Goal: Information Seeking & Learning: Learn about a topic

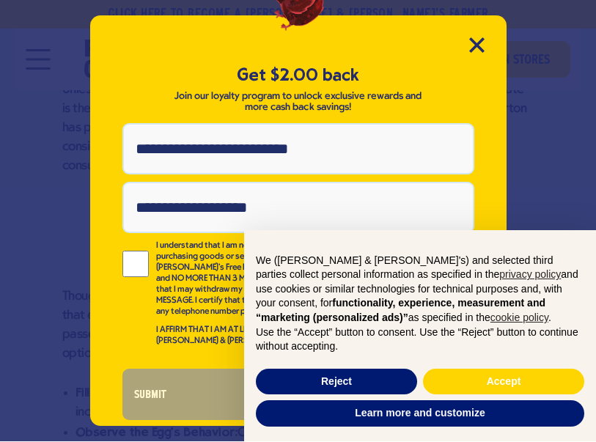
click at [480, 48] on icon "Close Modal" at bounding box center [476, 45] width 13 height 13
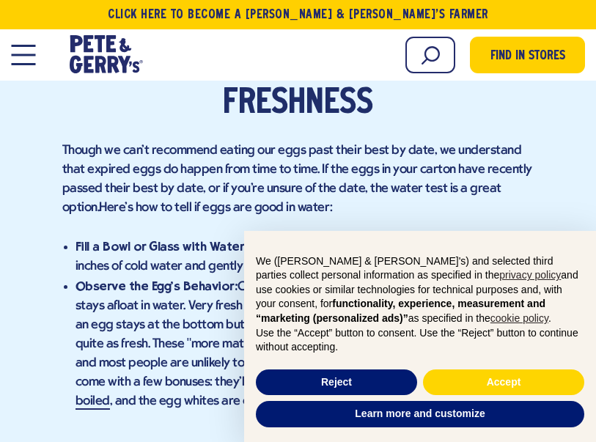
scroll to position [1586, 0]
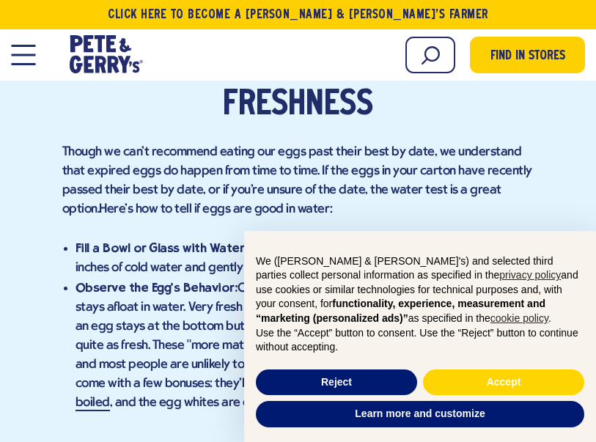
click at [443, 182] on p "Though we can’t recommend eating our eggs past their best by date, we understan…" at bounding box center [298, 181] width 472 height 76
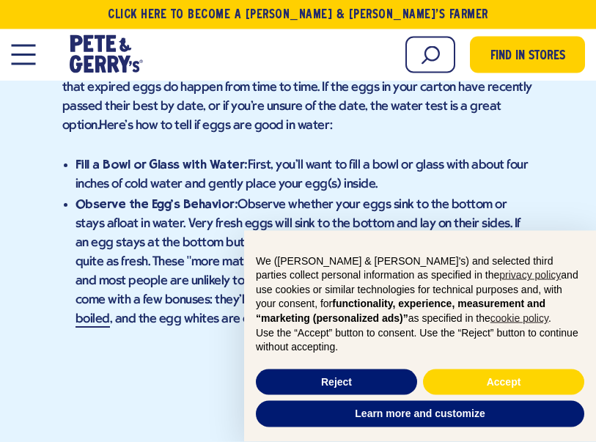
scroll to position [1673, 0]
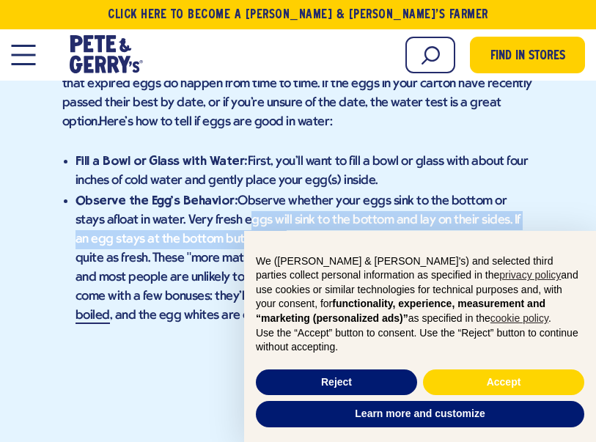
click at [193, 346] on div "Can I eat my expired eggs? If you’ve ever found yourself staring curiously at t…" at bounding box center [298, 336] width 472 height 2334
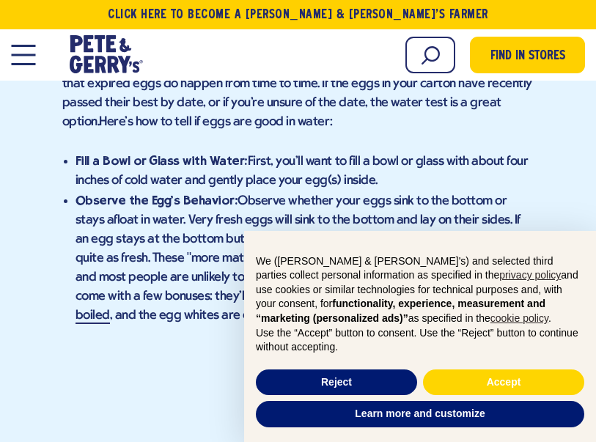
click at [477, 208] on li "Observe the Egg's Behavior: Observe whether your eggs sink to the bottom or sta…" at bounding box center [305, 258] width 459 height 135
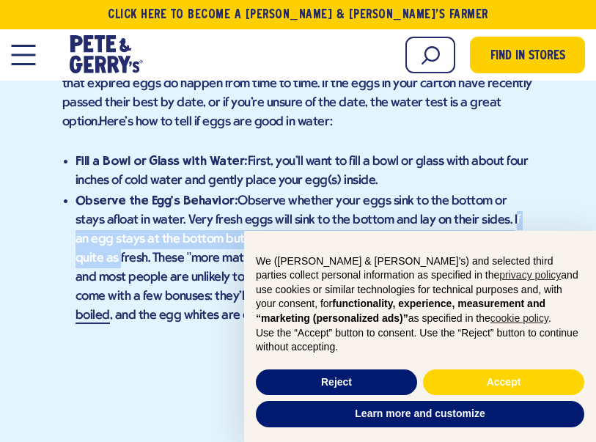
click at [201, 345] on p at bounding box center [298, 354] width 472 height 19
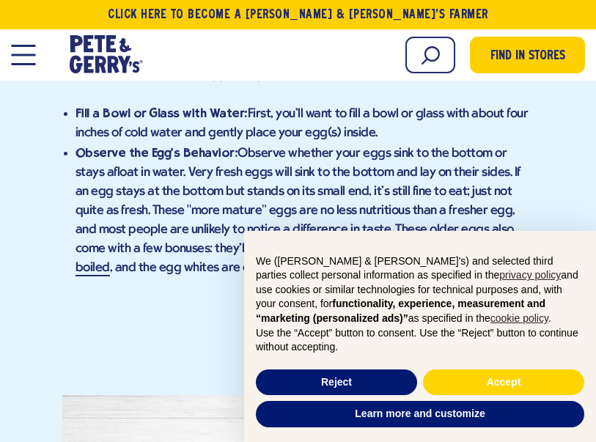
scroll to position [1719, 0]
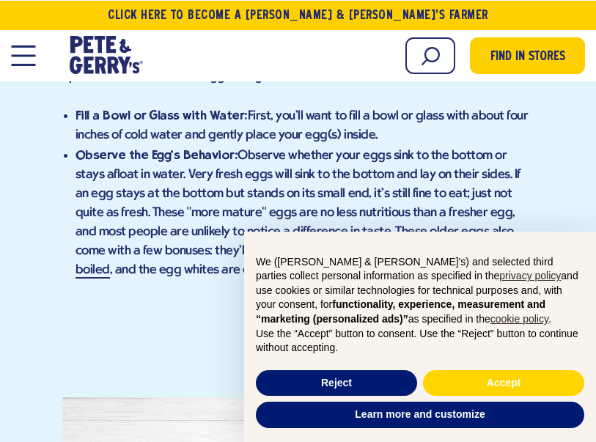
click at [447, 252] on li "Observe the Egg's Behavior: Observe whether your eggs sink to the bottom or sta…" at bounding box center [305, 211] width 459 height 135
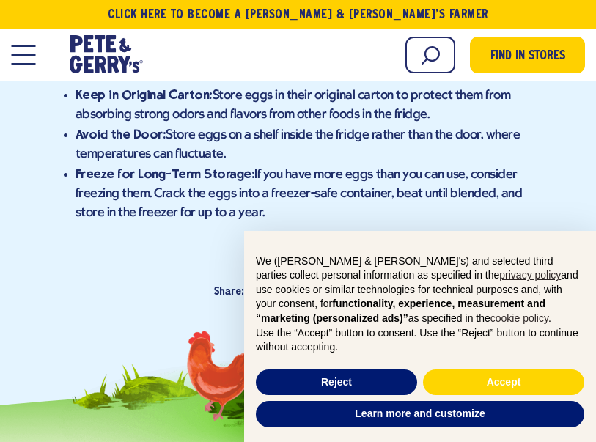
scroll to position [2954, 0]
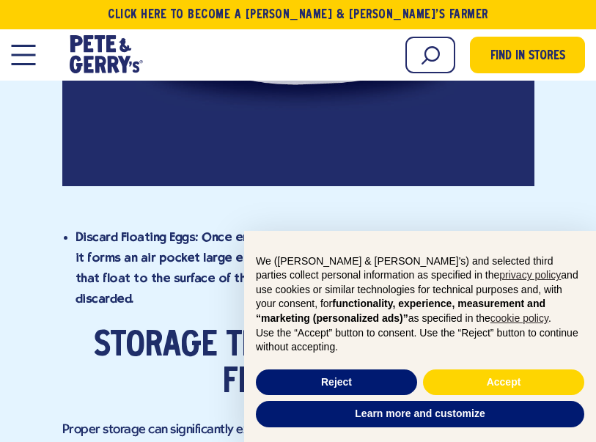
scroll to position [2529, 0]
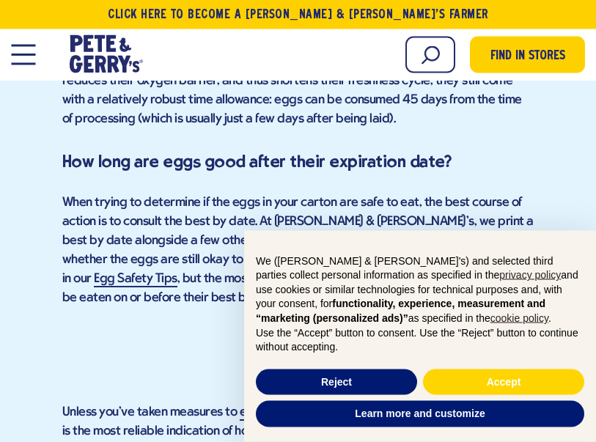
scroll to position [1116, 0]
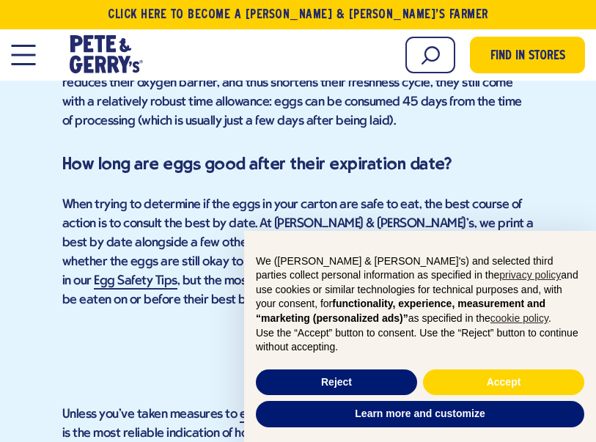
click at [551, 7] on link "Click Here To Become a [PERSON_NAME] & [PERSON_NAME]’s Farmer" at bounding box center [298, 14] width 596 height 29
